Goal: Find specific page/section: Find specific page/section

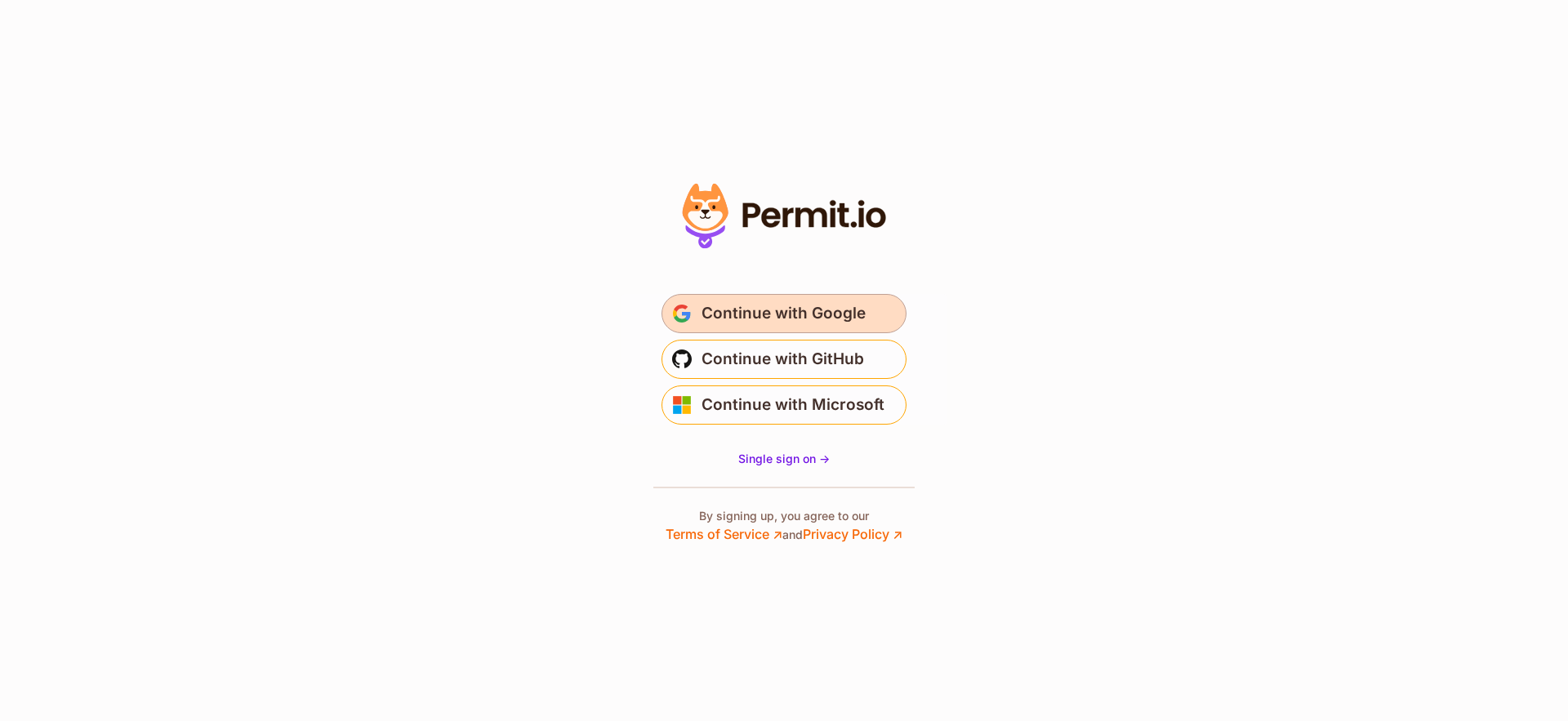
click at [745, 304] on span "Continue with Google" at bounding box center [783, 314] width 164 height 27
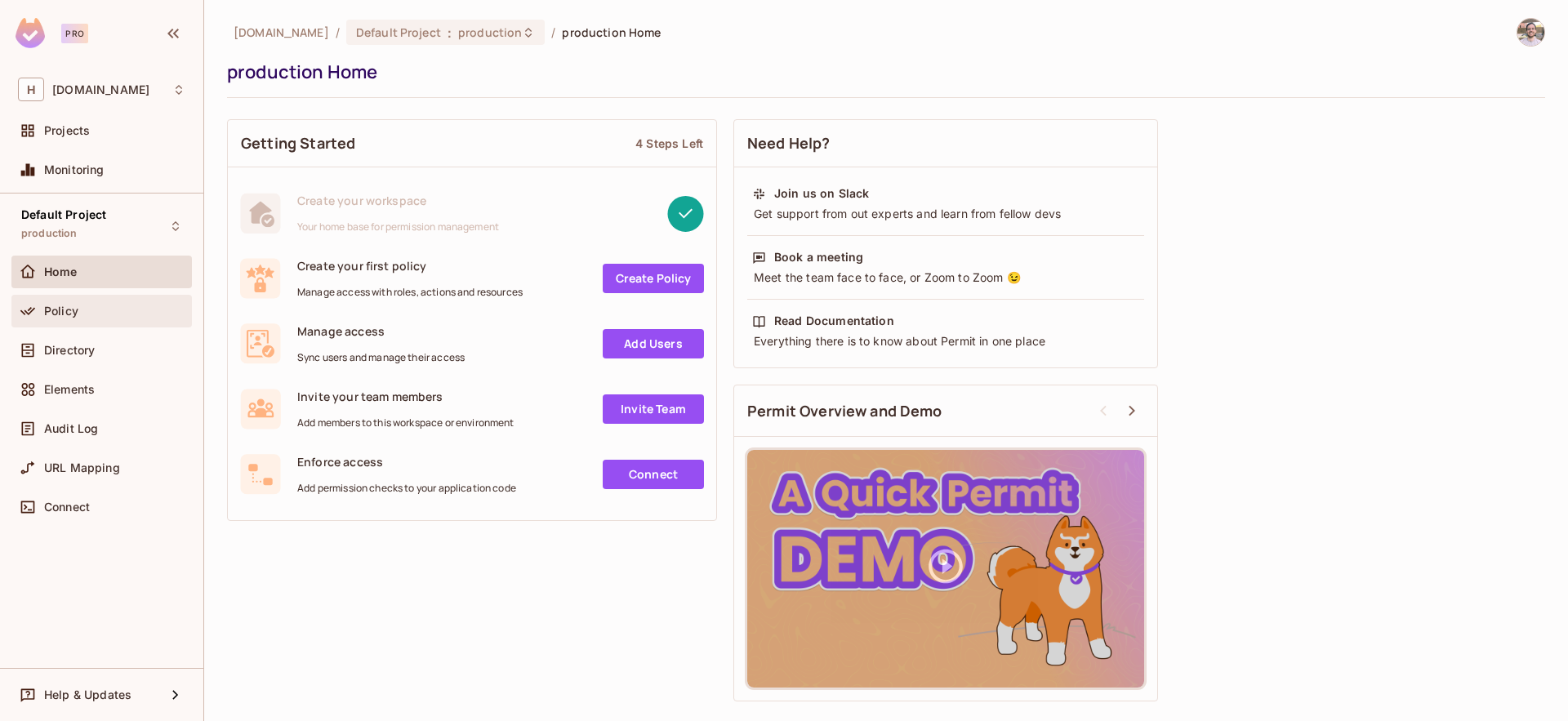
click at [65, 320] on div "Policy" at bounding box center [101, 311] width 168 height 20
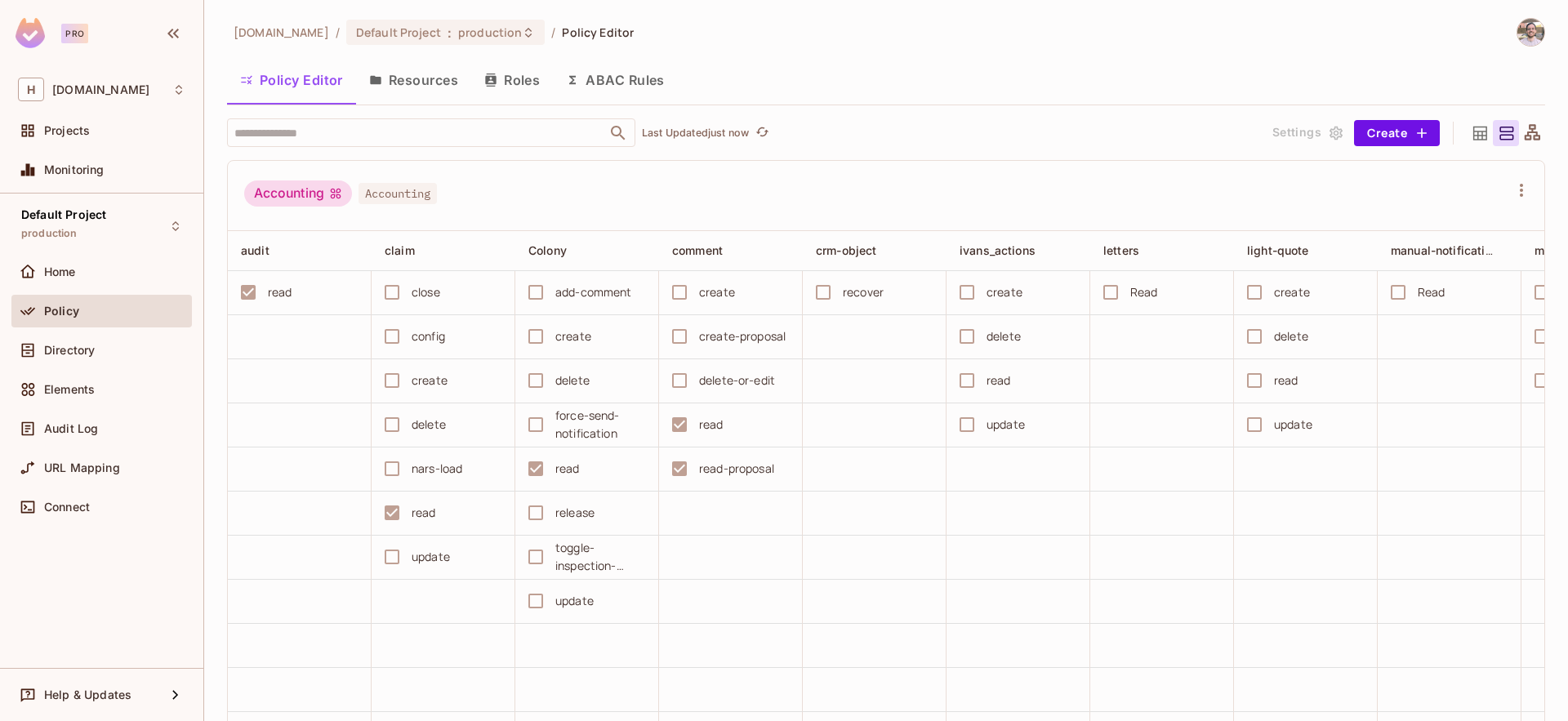
click at [445, 85] on button "Resources" at bounding box center [413, 80] width 115 height 41
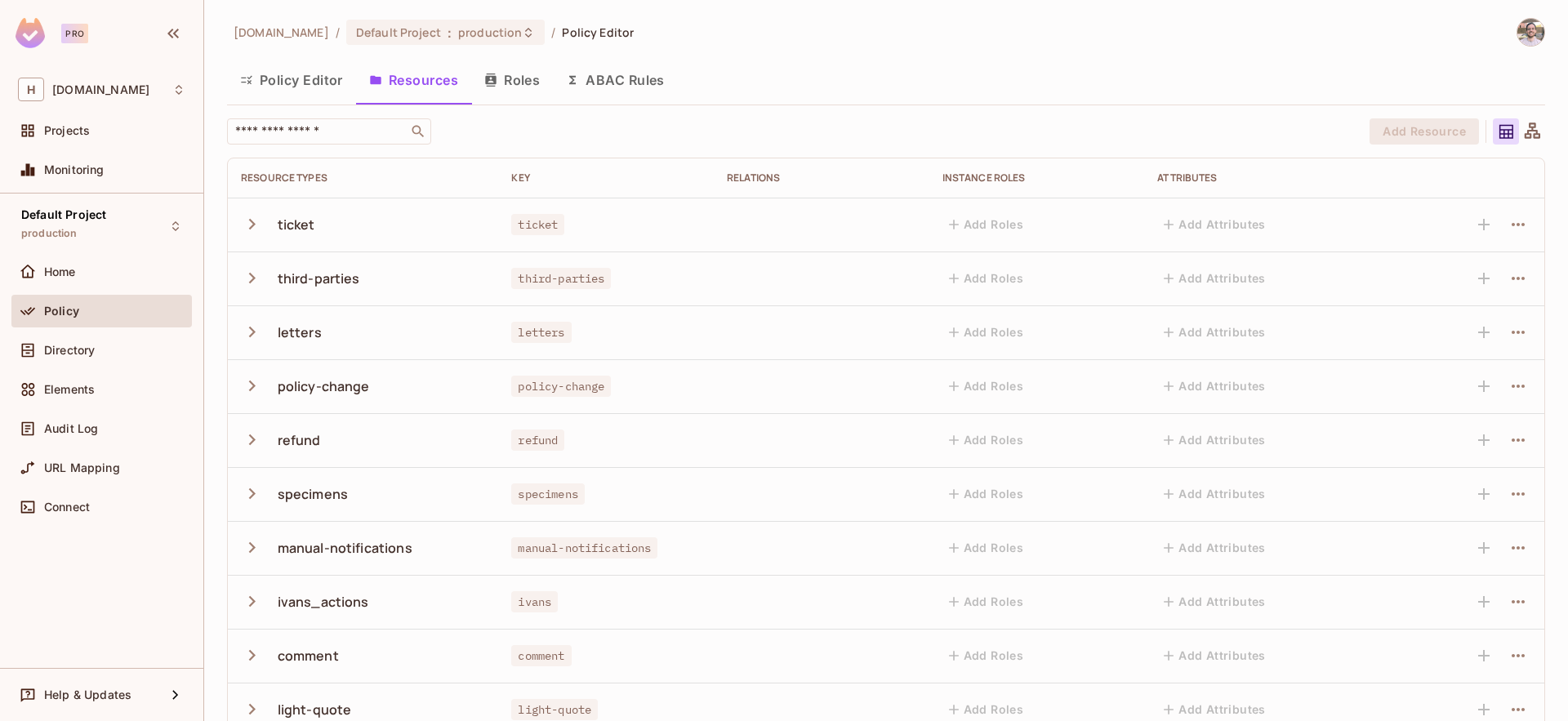
click at [525, 84] on button "Roles" at bounding box center [512, 80] width 82 height 41
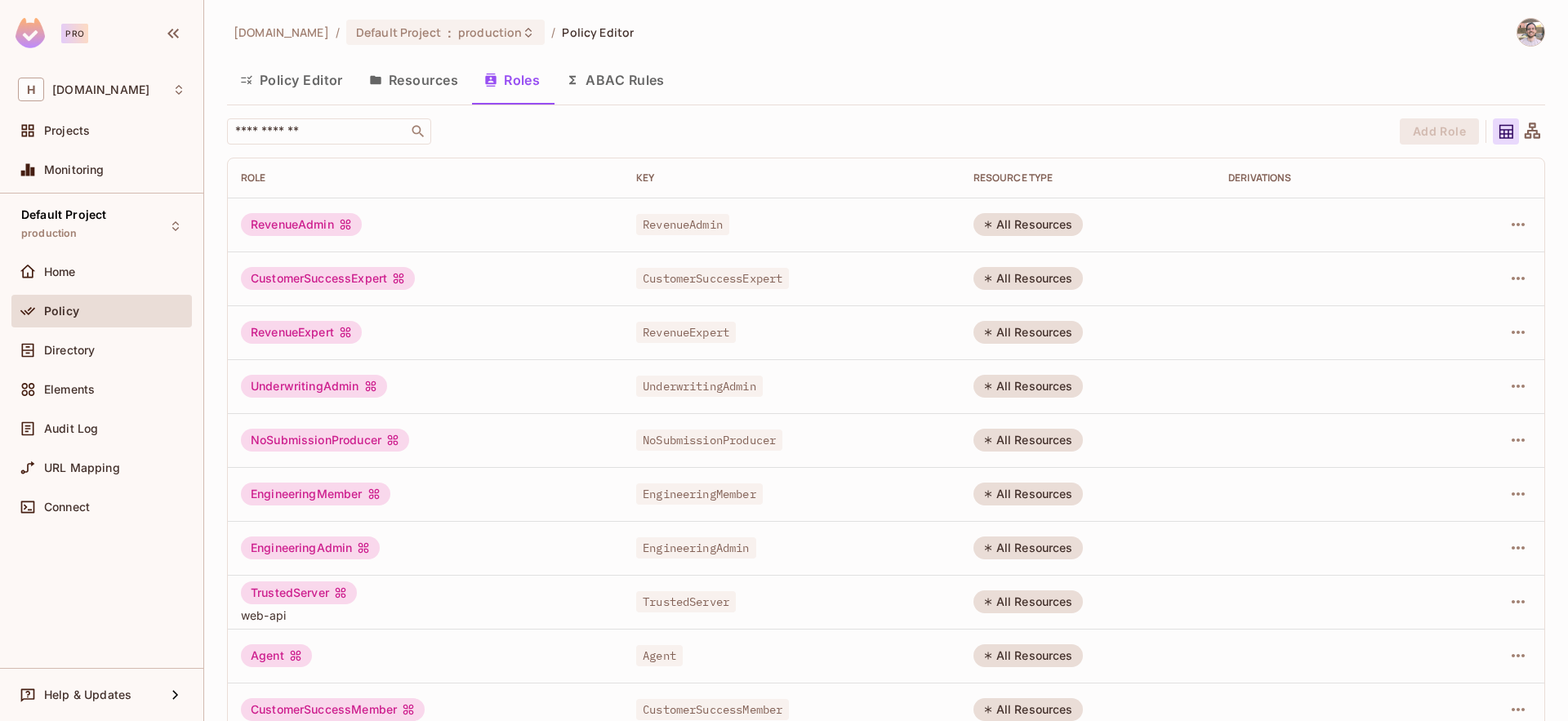
click at [309, 74] on button "Policy Editor" at bounding box center [291, 80] width 129 height 41
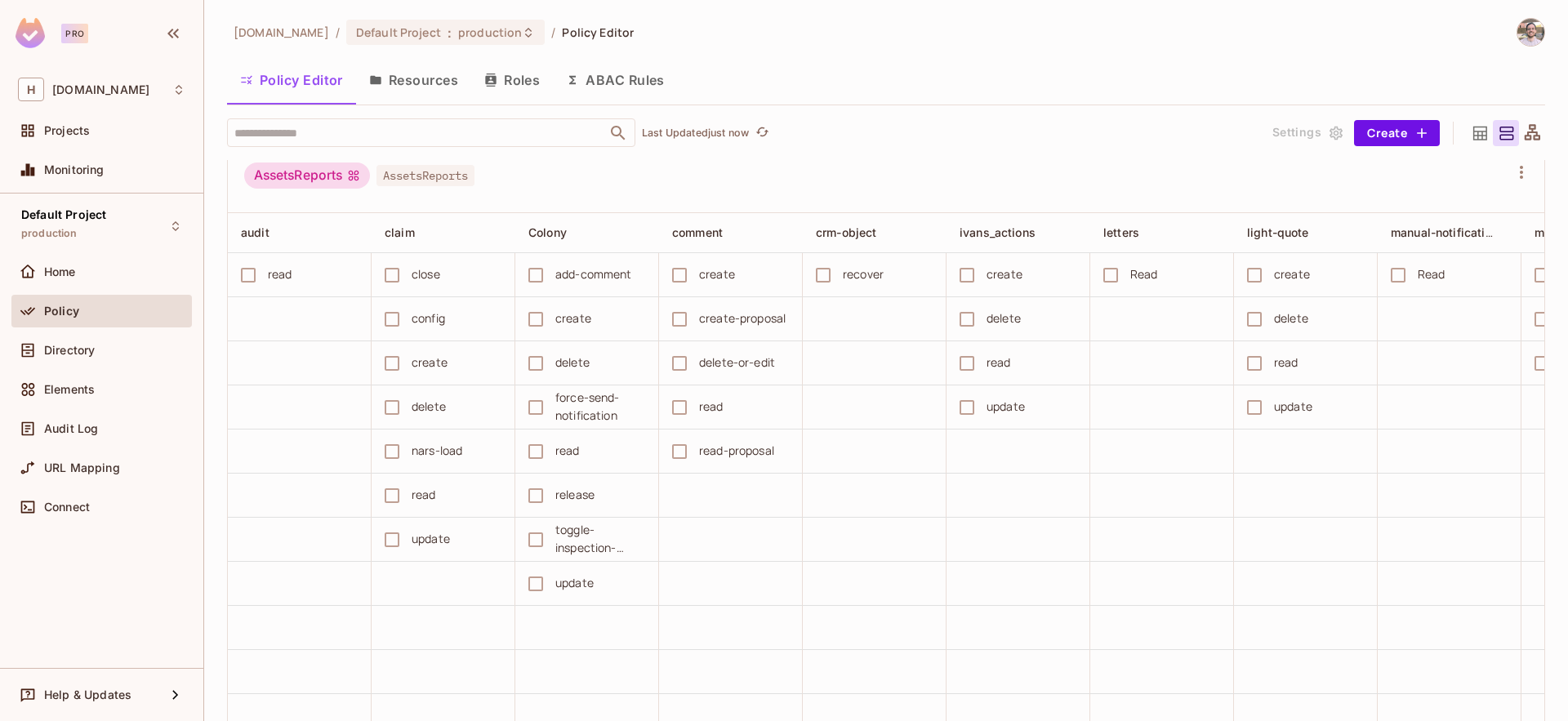
scroll to position [6536, 0]
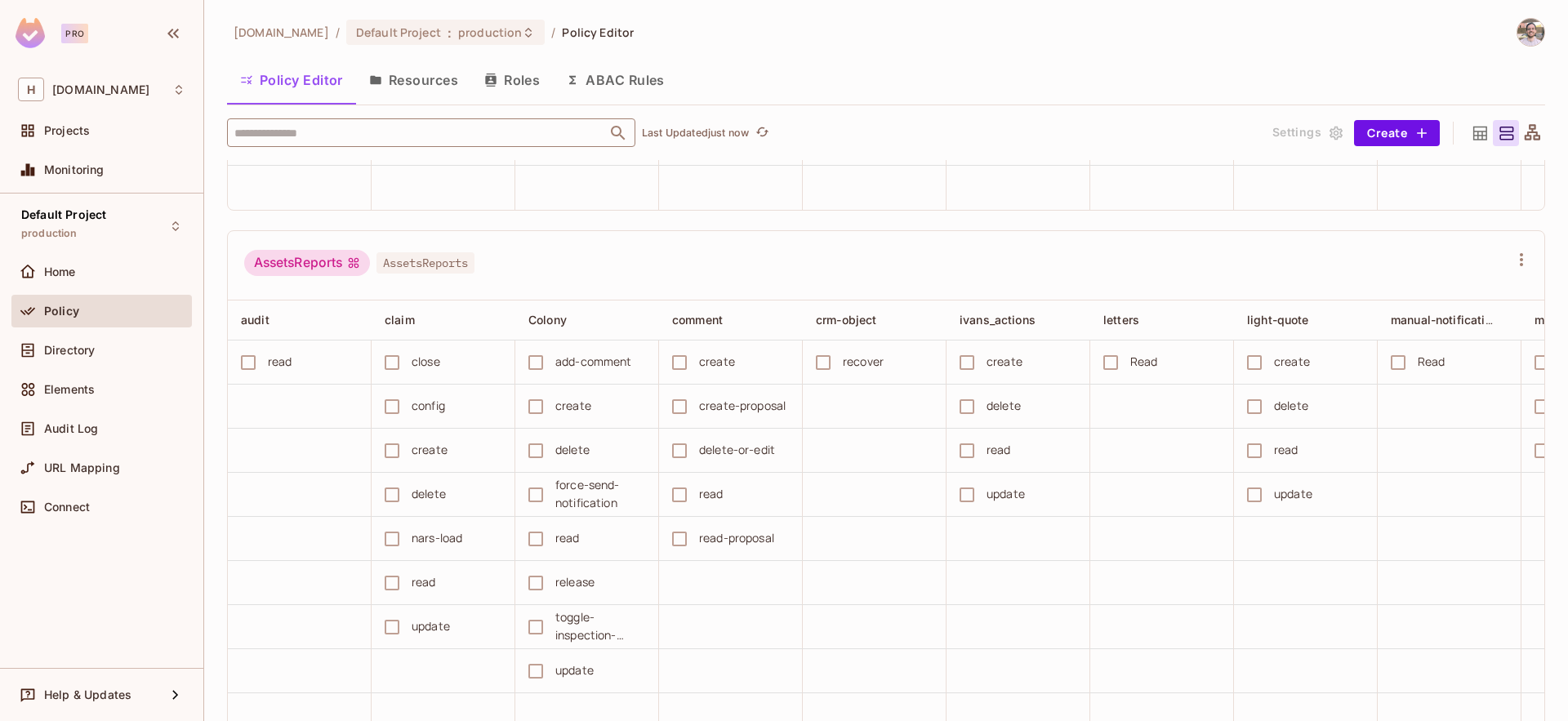
click at [317, 133] on input "text" at bounding box center [417, 133] width 374 height 28
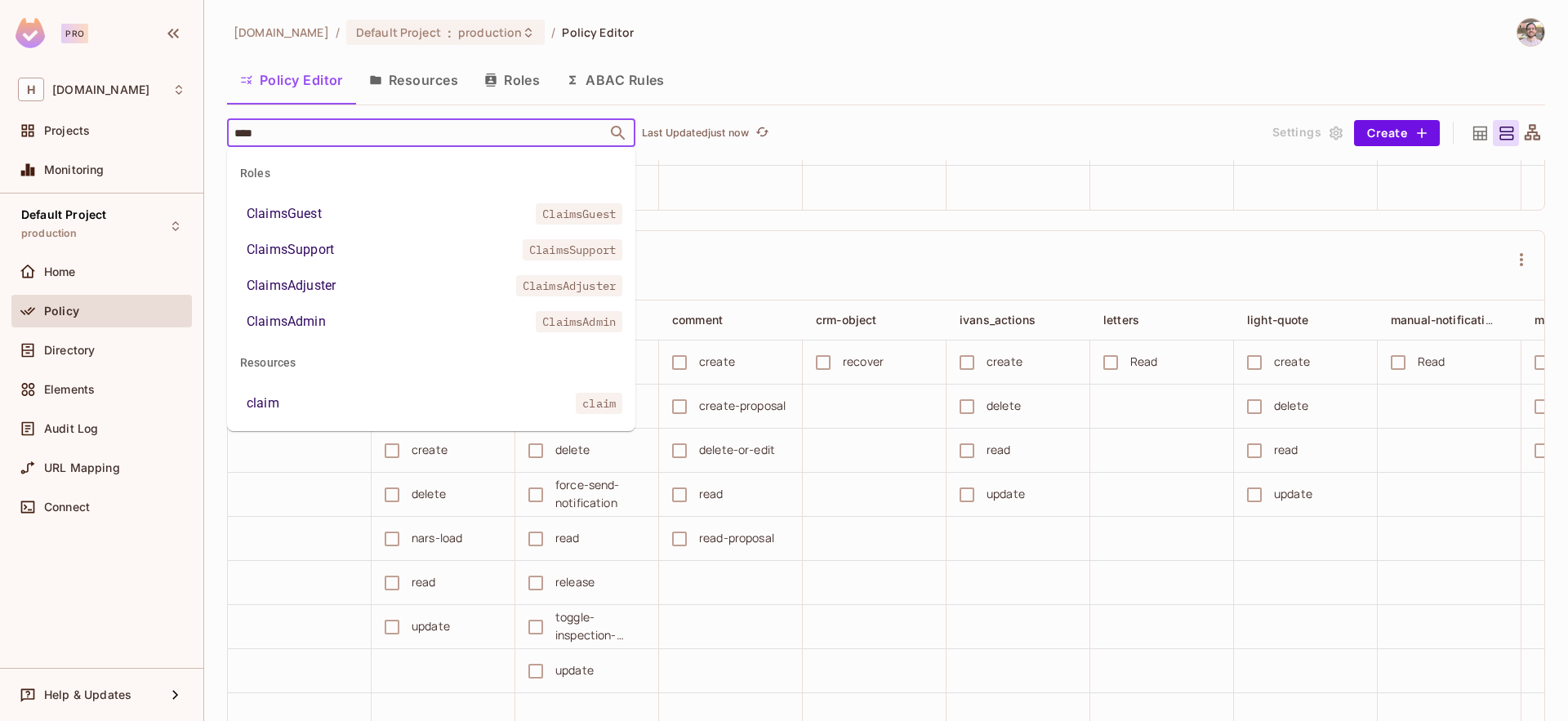
type input "*****"
click at [343, 261] on li "ClaimsSupport ClaimsSupport" at bounding box center [430, 249] width 409 height 29
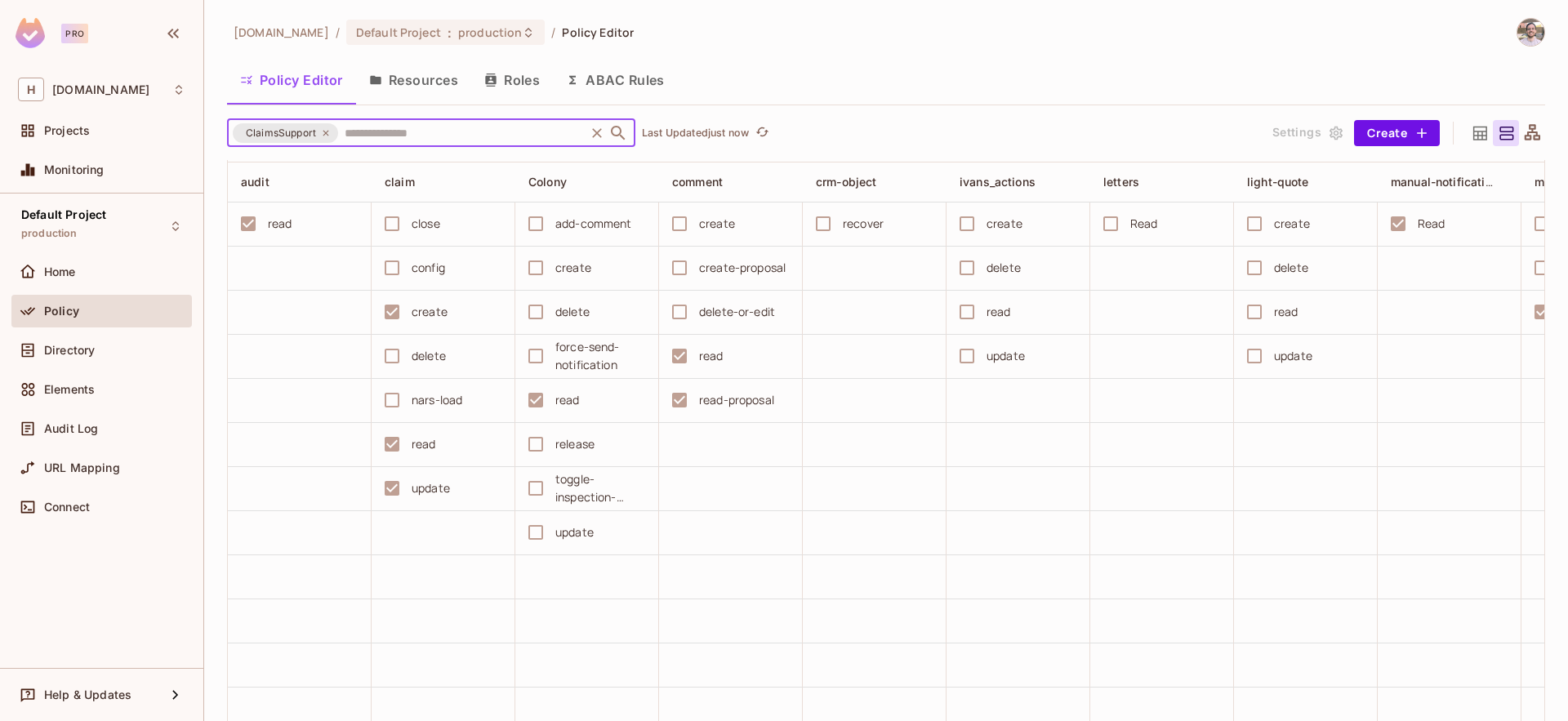
scroll to position [0, 0]
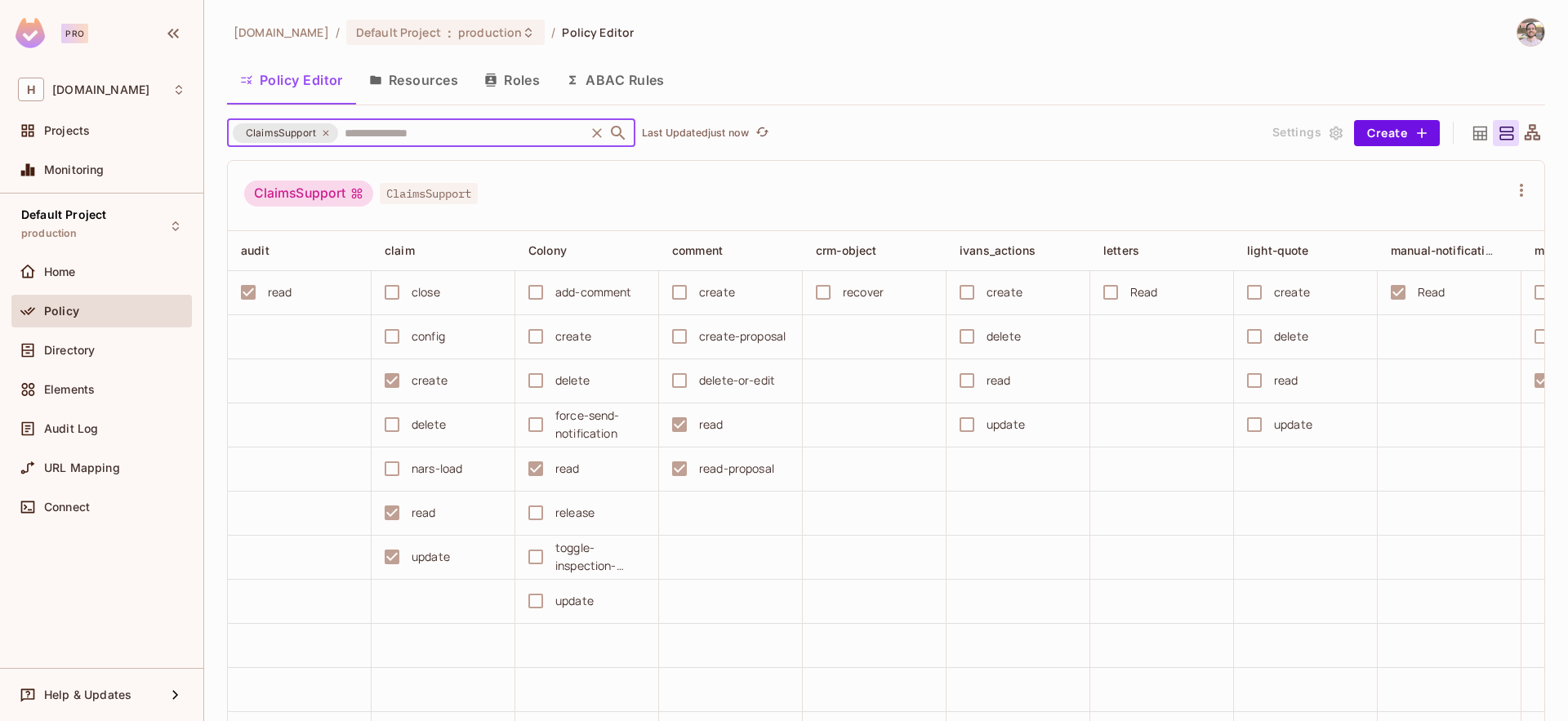
click at [810, 37] on div "[DOMAIN_NAME] / Default Project : production / Policy Editor" at bounding box center [885, 32] width 1318 height 28
